Goal: Information Seeking & Learning: Learn about a topic

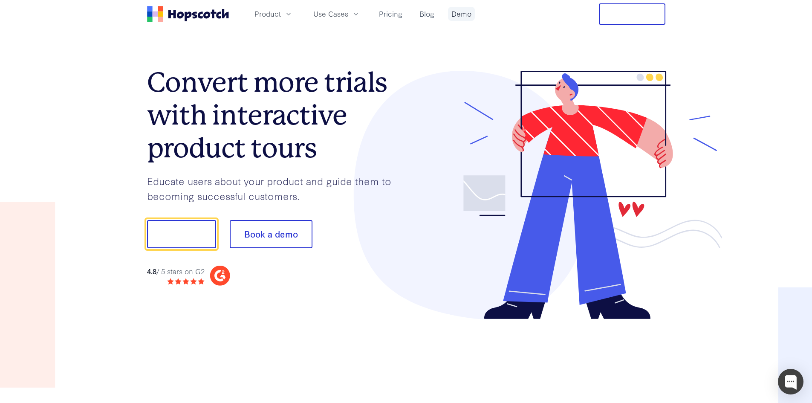
click at [459, 12] on link "Demo" at bounding box center [461, 14] width 27 height 14
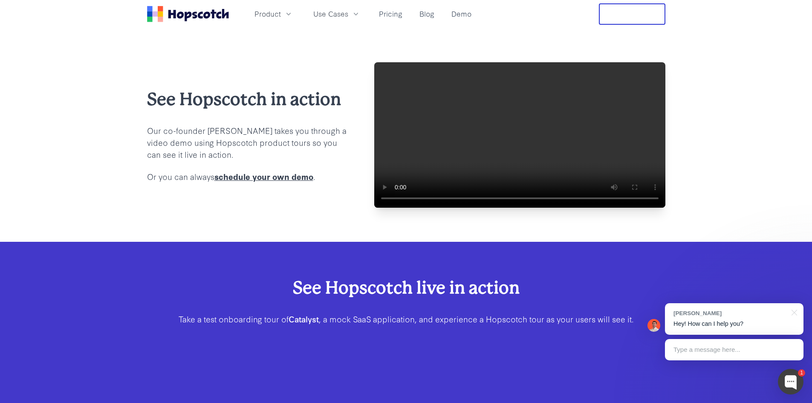
click at [434, 177] on video at bounding box center [519, 134] width 291 height 145
click at [527, 165] on video at bounding box center [519, 134] width 291 height 145
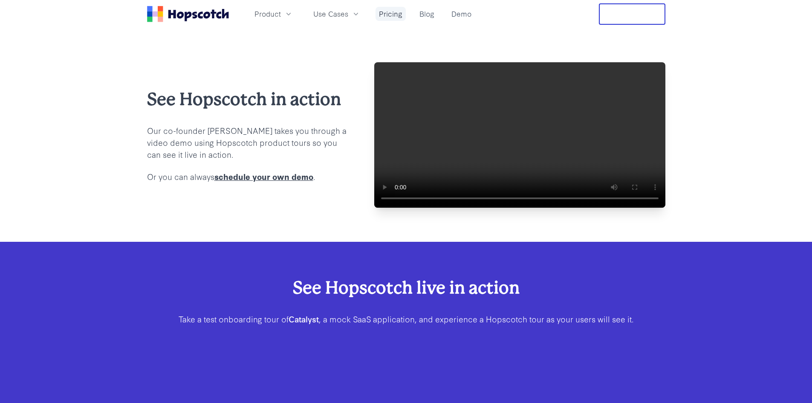
click at [396, 19] on link "Pricing" at bounding box center [390, 14] width 30 height 14
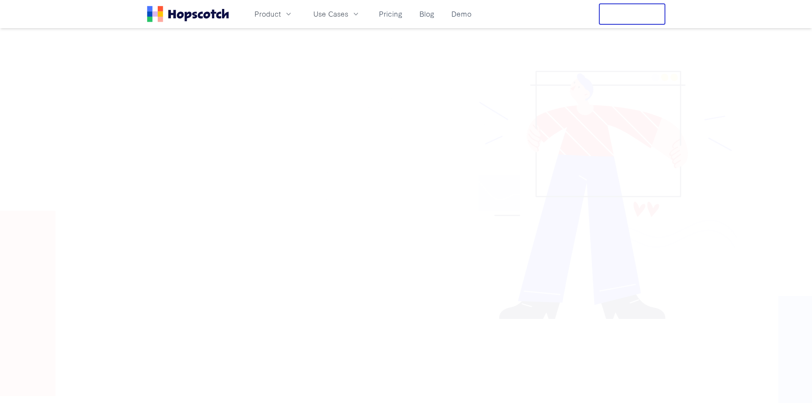
scroll to position [3066, 0]
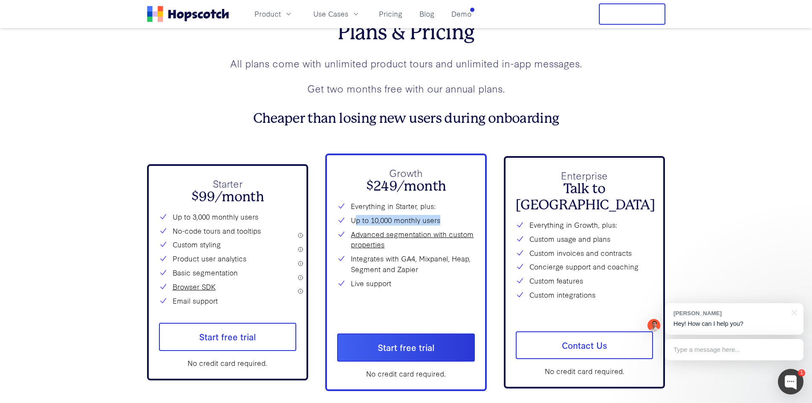
drag, startPoint x: 357, startPoint y: 240, endPoint x: 439, endPoint y: 238, distance: 82.3
click at [439, 225] on li "Up to 10,000 monthly users" at bounding box center [406, 220] width 138 height 11
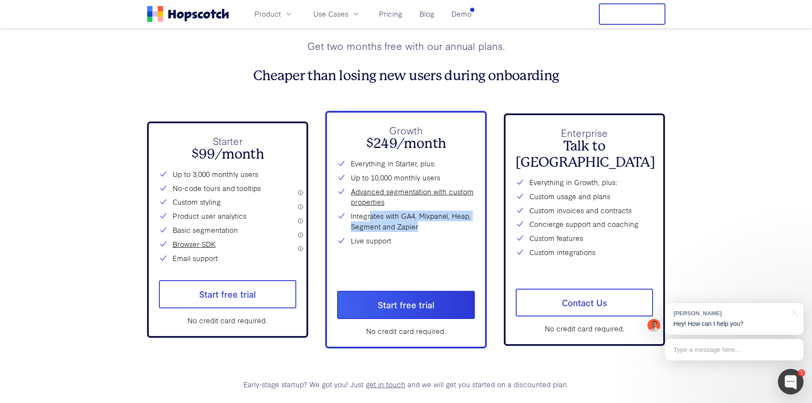
drag, startPoint x: 369, startPoint y: 235, endPoint x: 436, endPoint y: 263, distance: 73.2
click at [436, 263] on div "Everything in Starter, plus: Up to 10,000 monthly users Advanced segmentation w…" at bounding box center [406, 215] width 138 height 115
click at [436, 246] on li "Live support" at bounding box center [406, 240] width 138 height 11
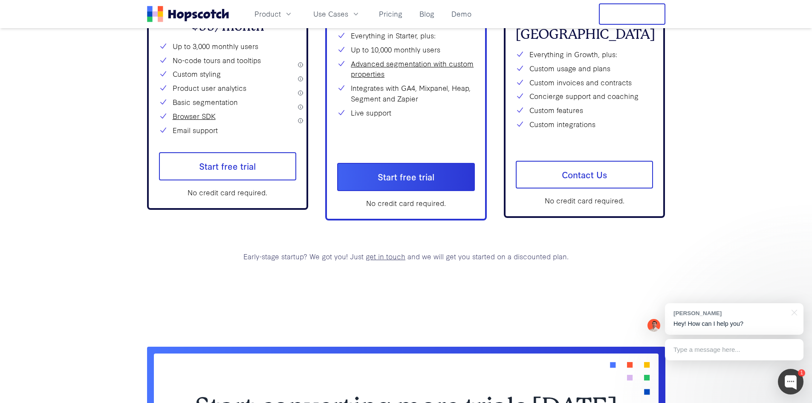
scroll to position [3194, 0]
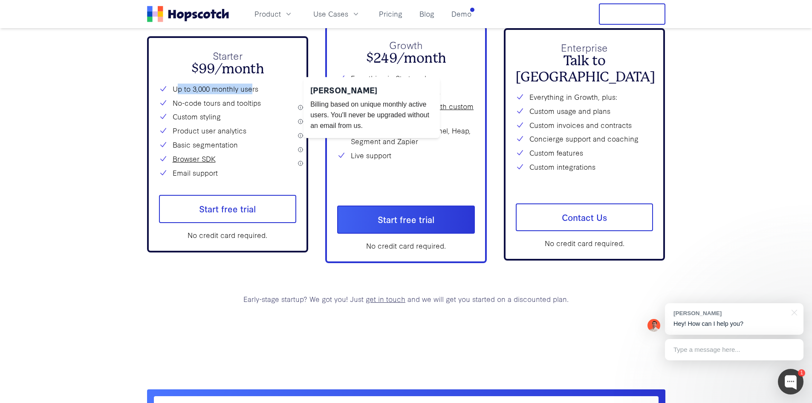
drag, startPoint x: 175, startPoint y: 107, endPoint x: 251, endPoint y: 108, distance: 75.4
click at [251, 94] on li "Up to 3,000 monthly users" at bounding box center [228, 89] width 138 height 11
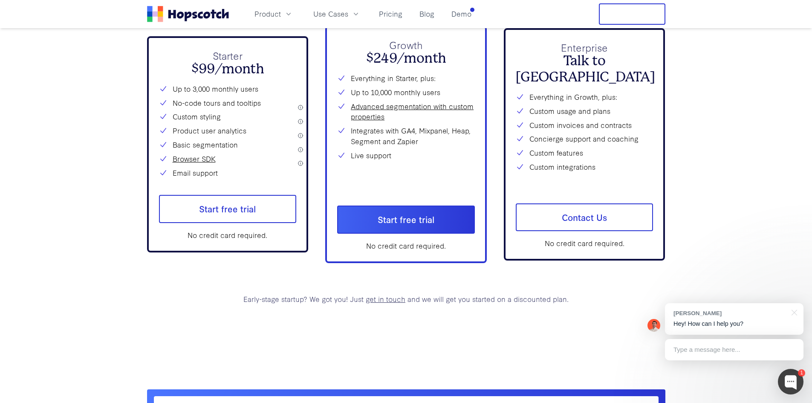
click at [298, 107] on div "Starter $99/month Up to 3,000 monthly users No-code tours and tooltips Custom s…" at bounding box center [228, 144] width 162 height 216
click at [300, 107] on div "Starter $99/month Up to 3,000 monthly users No-code tours and tooltips Custom s…" at bounding box center [228, 144] width 162 height 216
drag, startPoint x: 348, startPoint y: 111, endPoint x: 444, endPoint y: 113, distance: 96.3
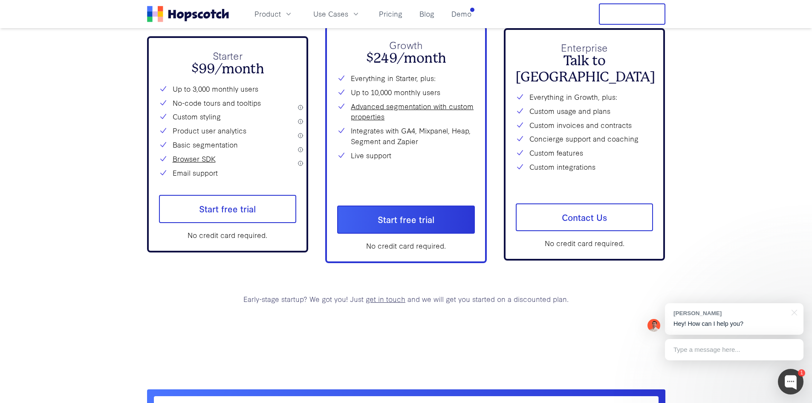
click at [444, 98] on li "Up to 10,000 monthly users" at bounding box center [406, 92] width 138 height 11
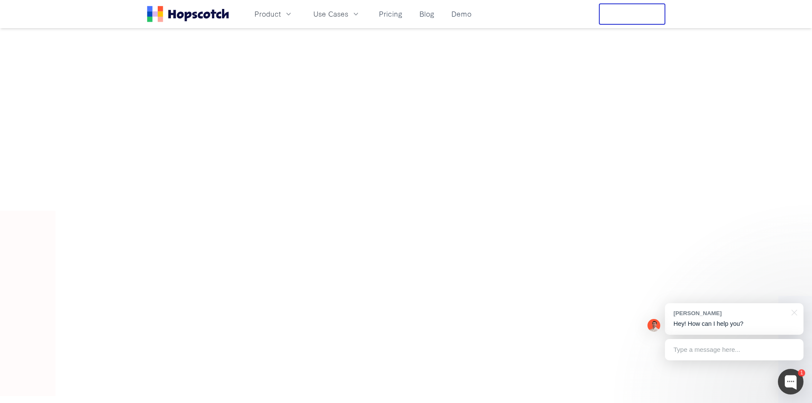
scroll to position [3066, 0]
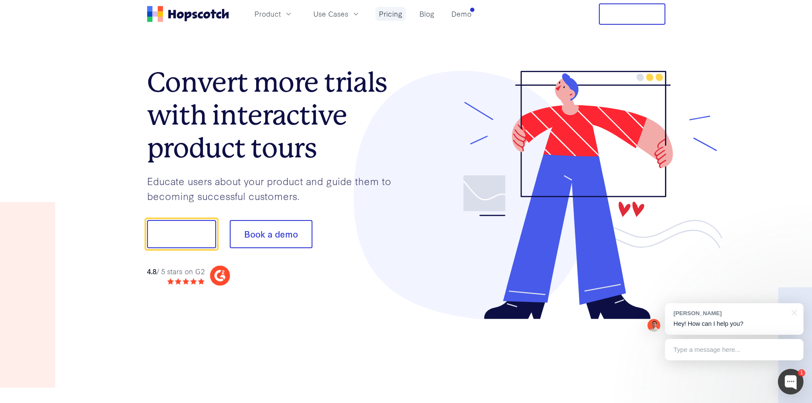
click at [404, 17] on link "Pricing" at bounding box center [390, 14] width 30 height 14
